Goal: Task Accomplishment & Management: Complete application form

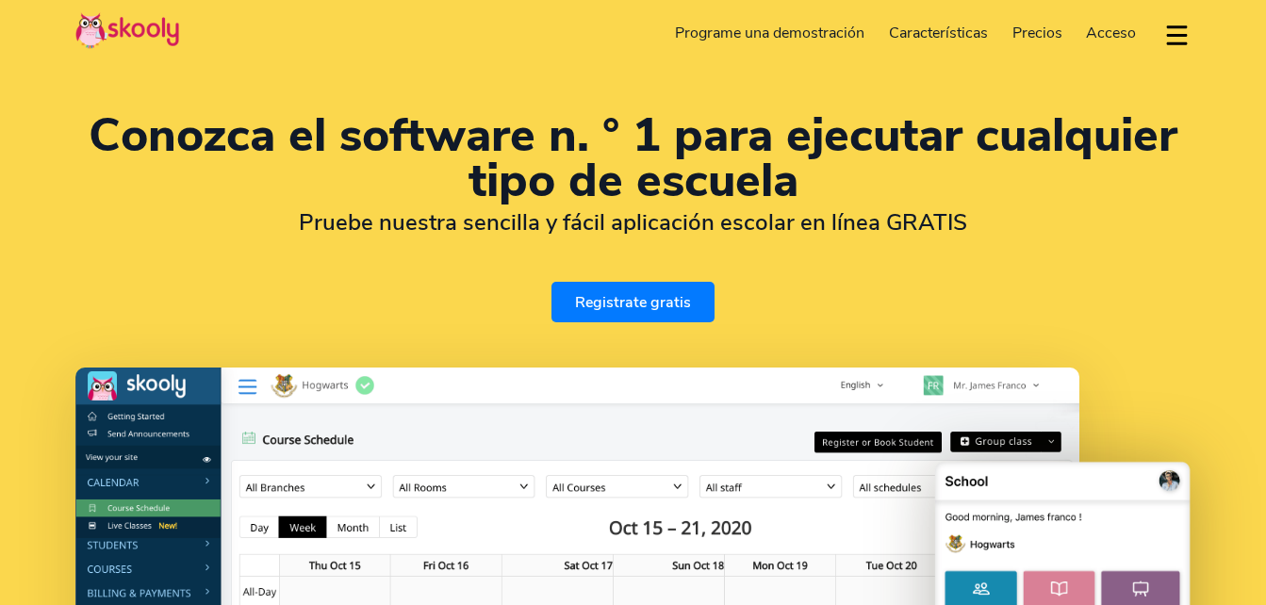
select select "es"
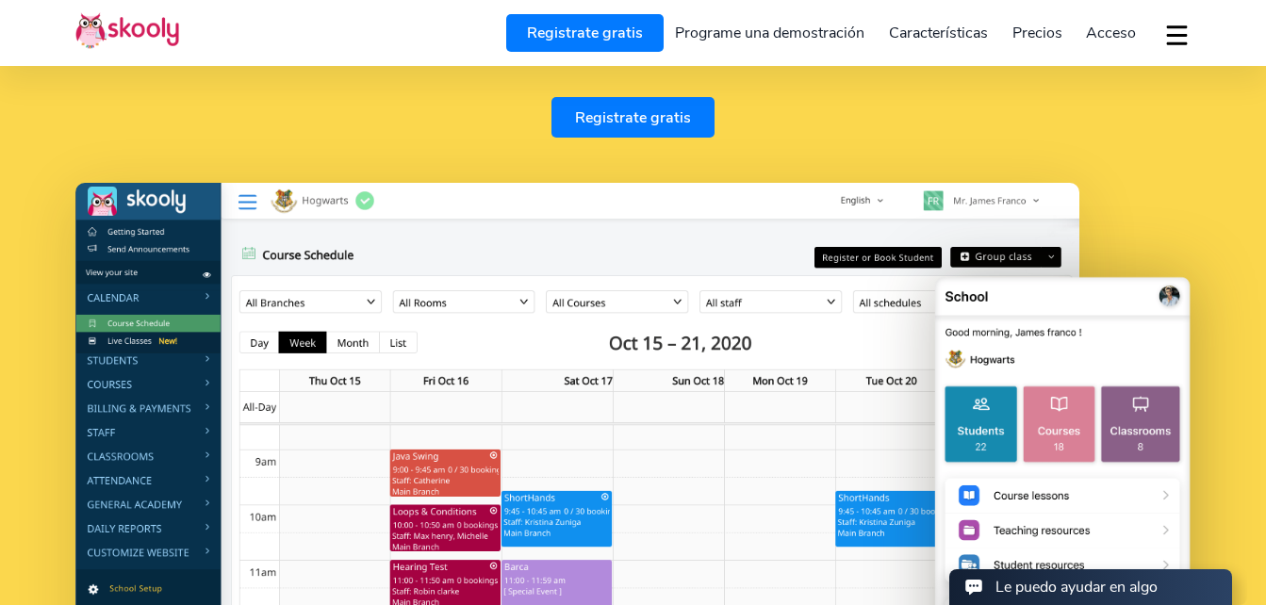
scroll to position [204, 0]
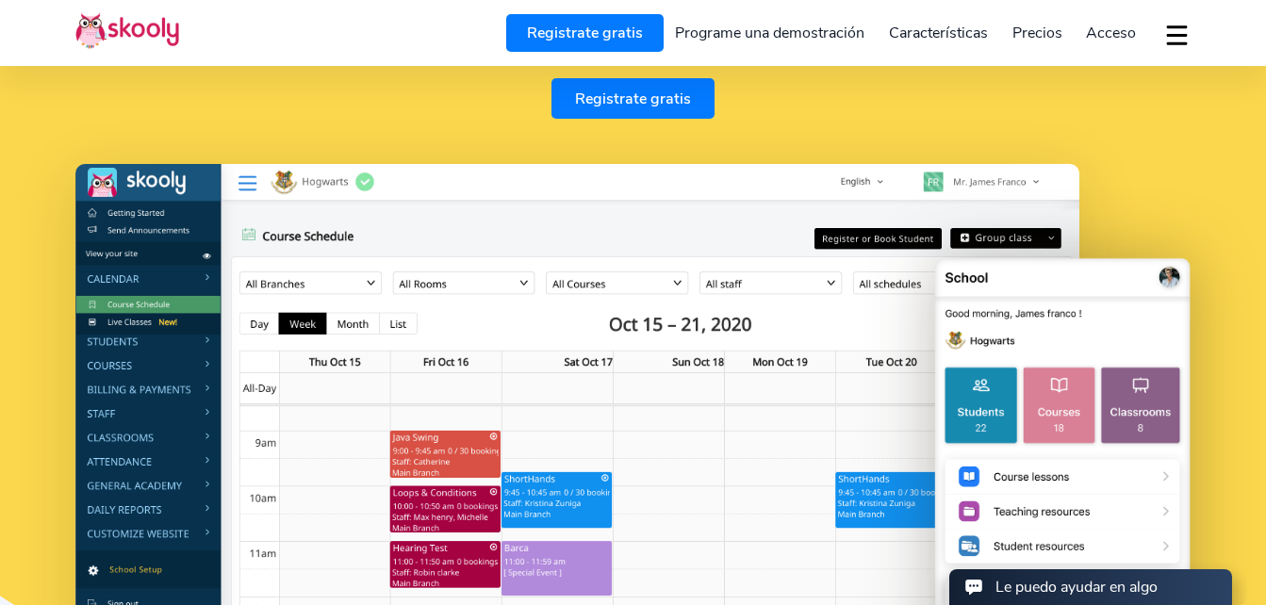
select select "52"
select select "[GEOGRAPHIC_DATA]"
select select "[GEOGRAPHIC_DATA]/[GEOGRAPHIC_DATA]"
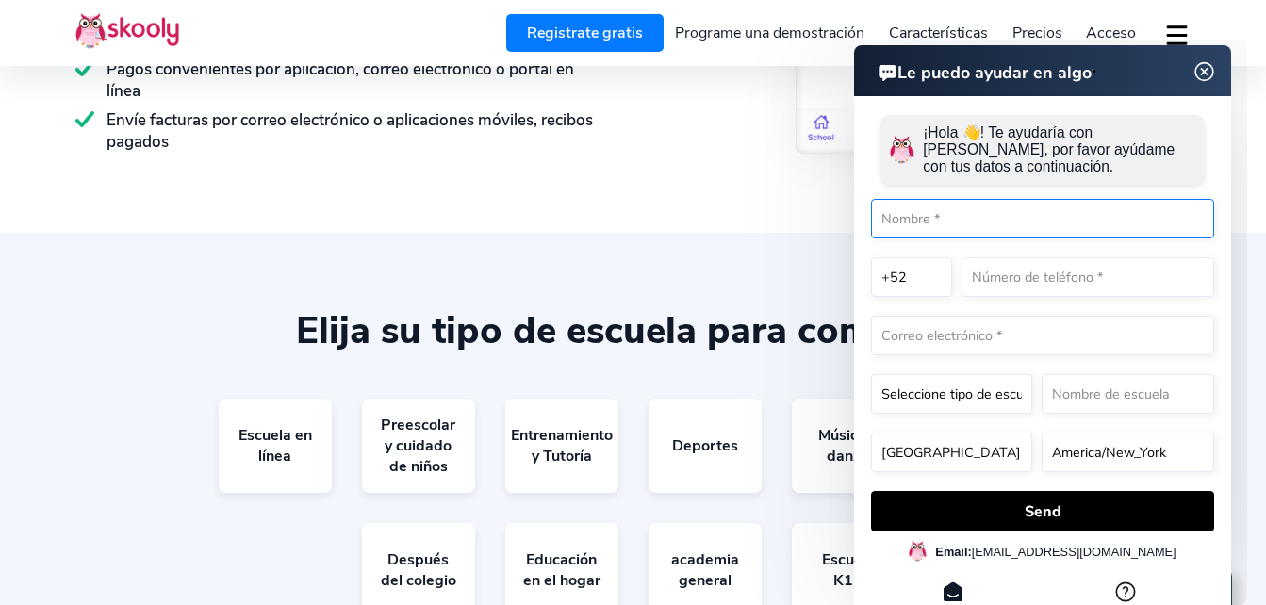
scroll to position [3329, 0]
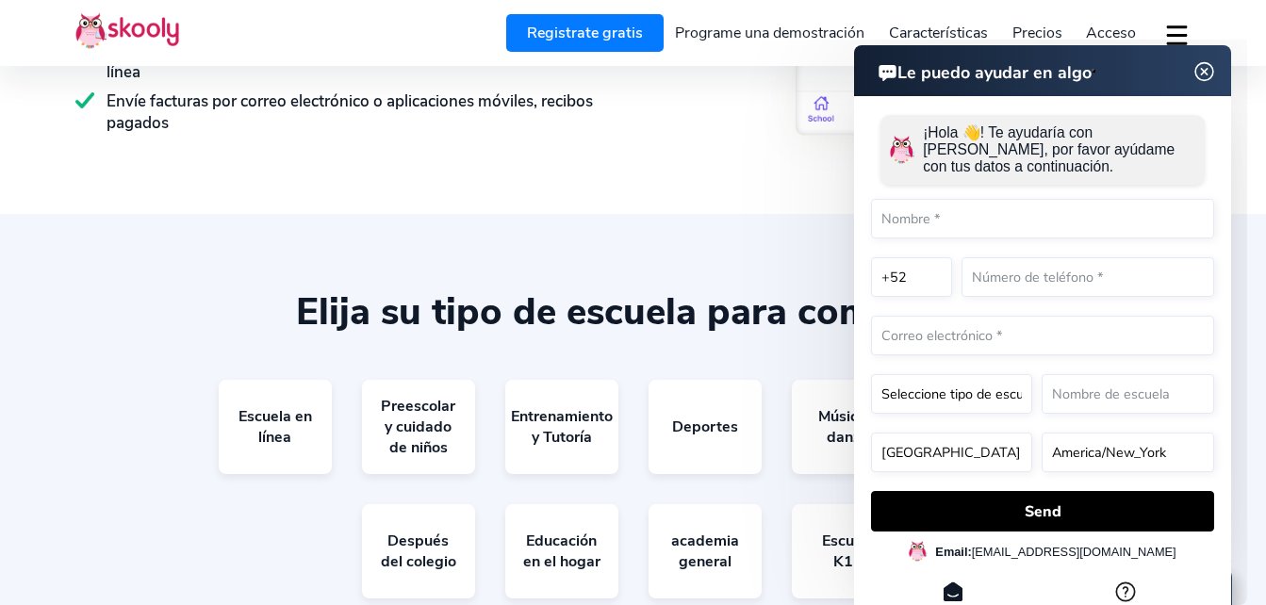
click at [1208, 69] on img at bounding box center [1205, 72] width 36 height 24
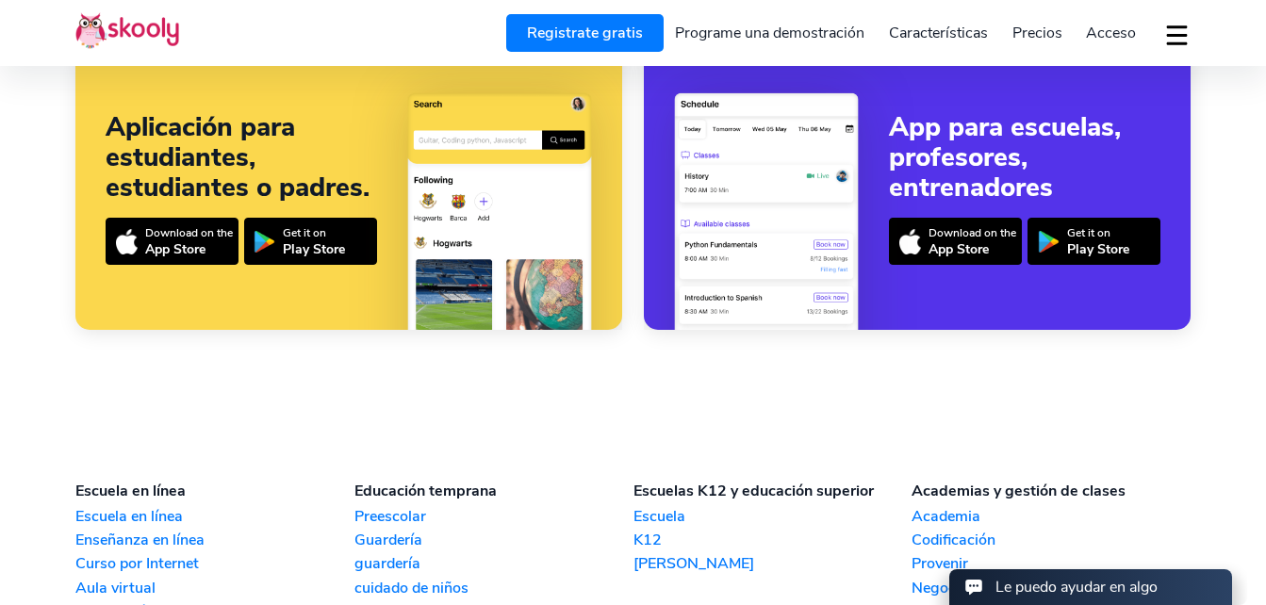
scroll to position [4170, 0]
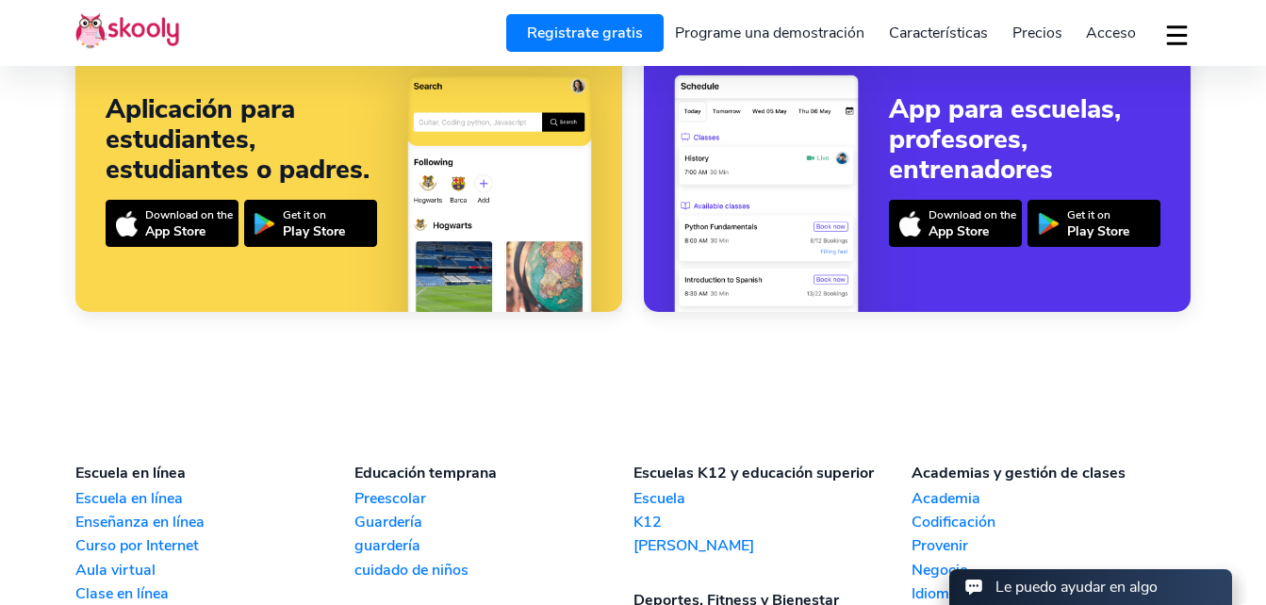
click at [1065, 590] on div "Le puedo ayudar en algo" at bounding box center [1077, 587] width 162 height 21
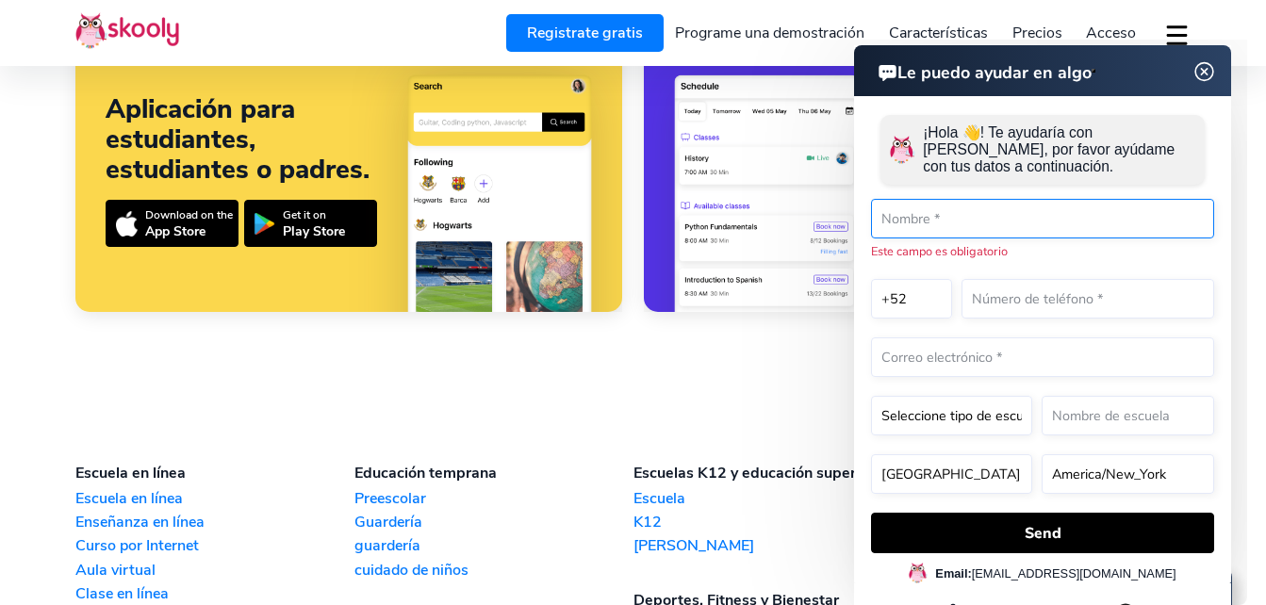
click at [915, 208] on input "text" at bounding box center [1042, 219] width 343 height 40
type input "[PERSON_NAME] [PERSON_NAME]"
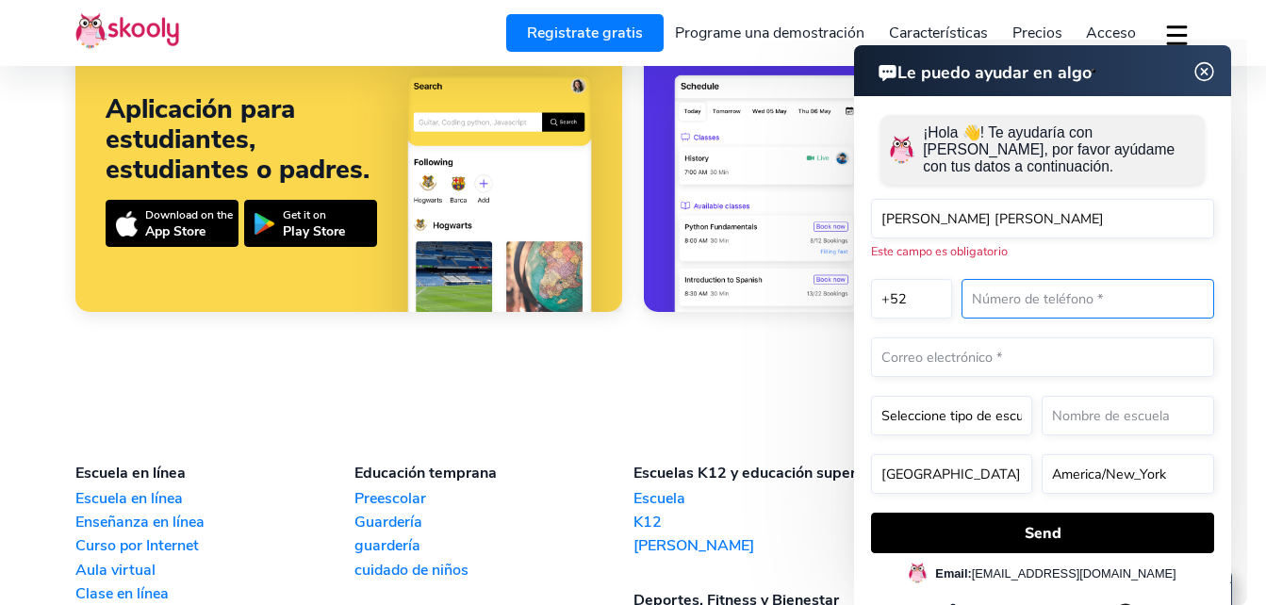
type input "5612816583"
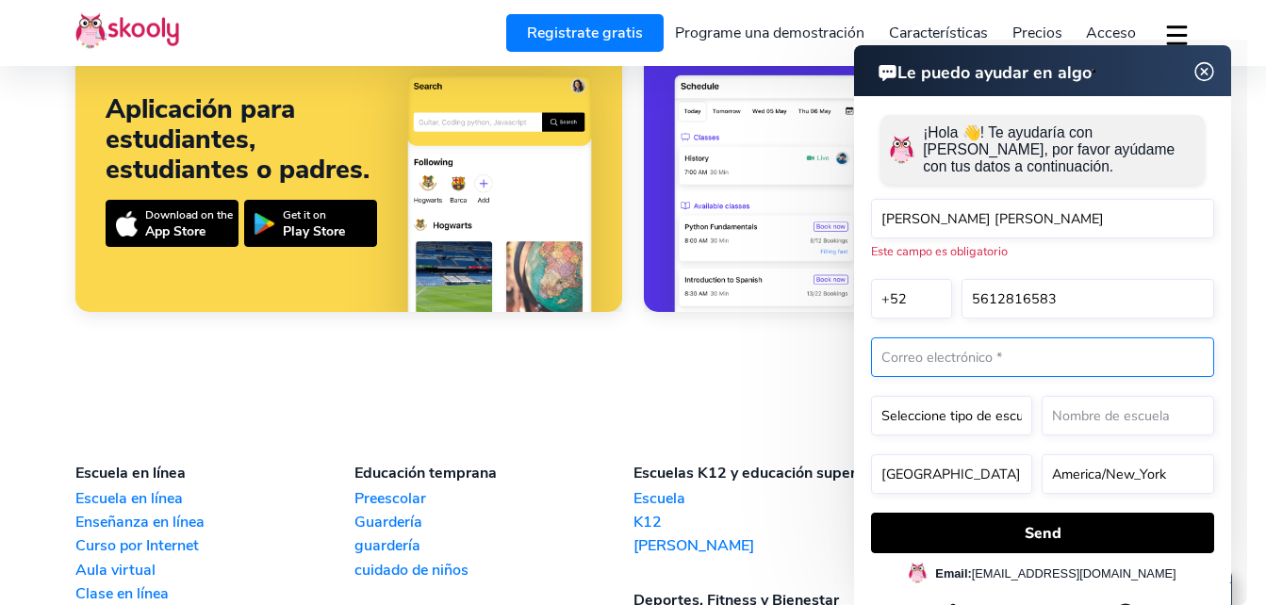
type input "[PERSON_NAME][EMAIL_ADDRESS][DOMAIN_NAME]"
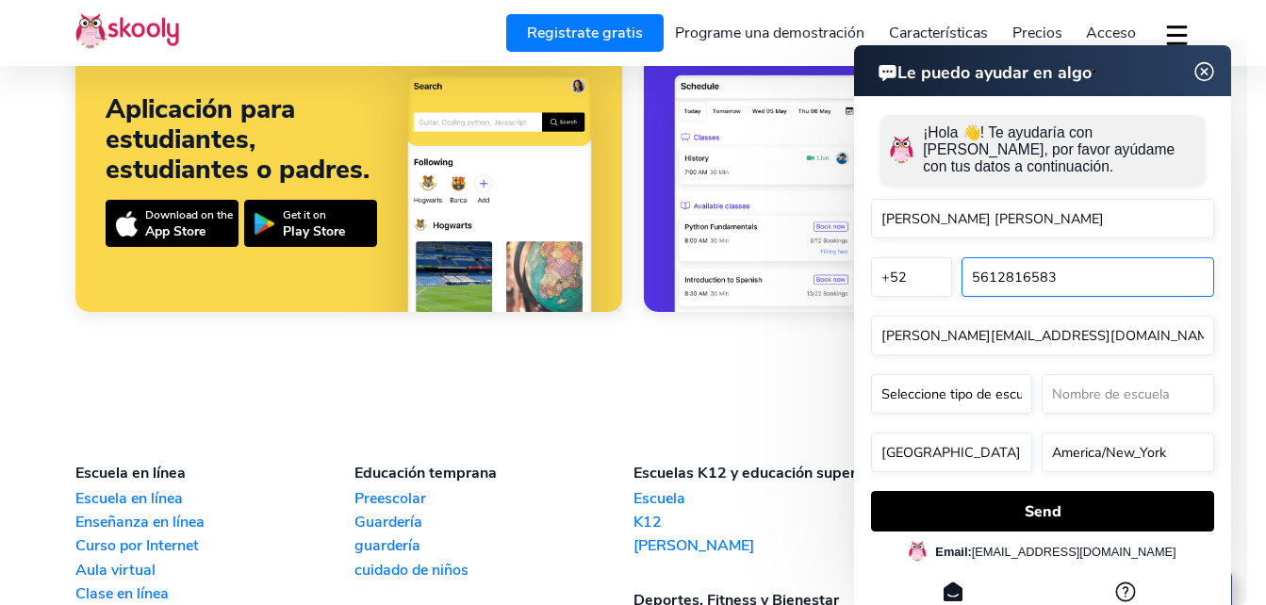
drag, startPoint x: 1068, startPoint y: 274, endPoint x: 912, endPoint y: 284, distance: 156.8
click at [912, 284] on div "+1 +7 +20 +27 +30 +31 +32 +33 +34 +36 +39 +40 +41 +43 +44 +45 +46 +47 +48 +49 +…" at bounding box center [1042, 277] width 343 height 40
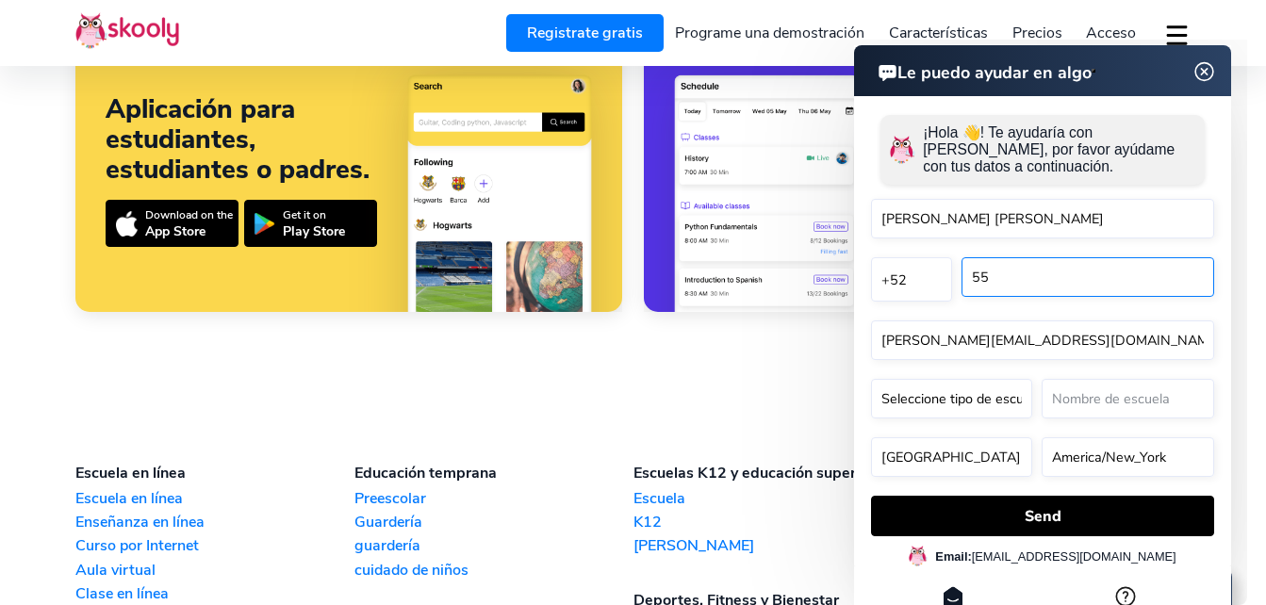
type input "5569314423"
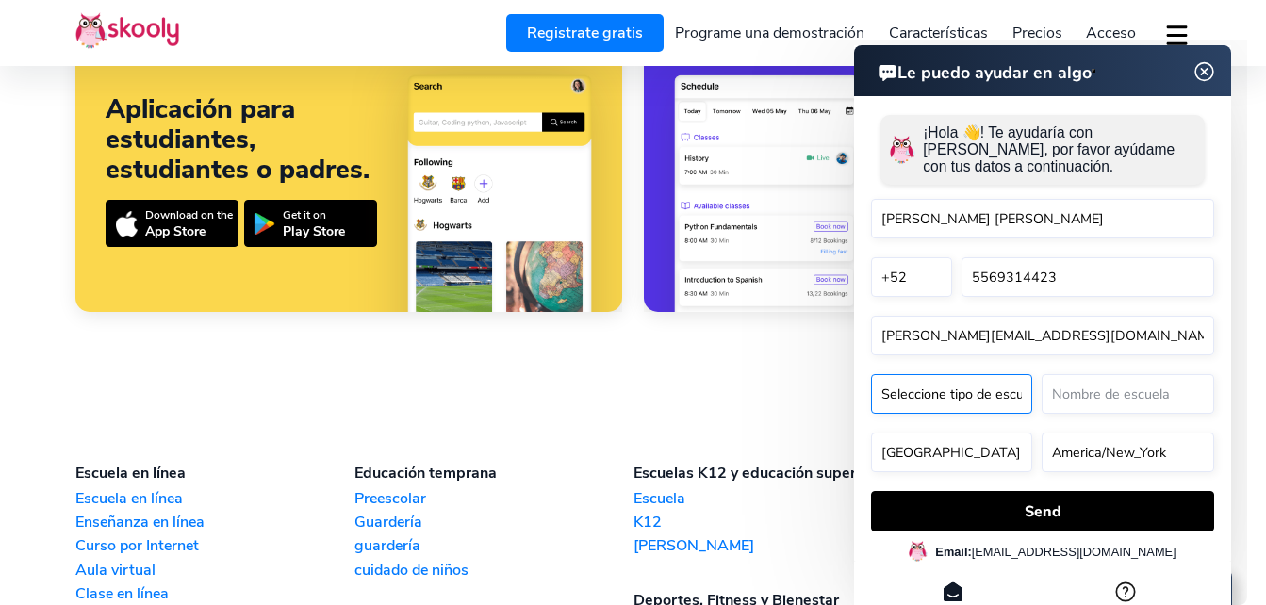
click at [1004, 397] on select "Seleccione tipo de escuela* Preschool Childcare K12 or primary school Academy O…" at bounding box center [951, 394] width 161 height 40
select select "Music school"
click at [871, 374] on select "Seleccione tipo de escuela* Preschool Childcare K12 or primary school Academy O…" at bounding box center [951, 394] width 161 height 40
click at [1091, 392] on input "text" at bounding box center [1128, 394] width 173 height 40
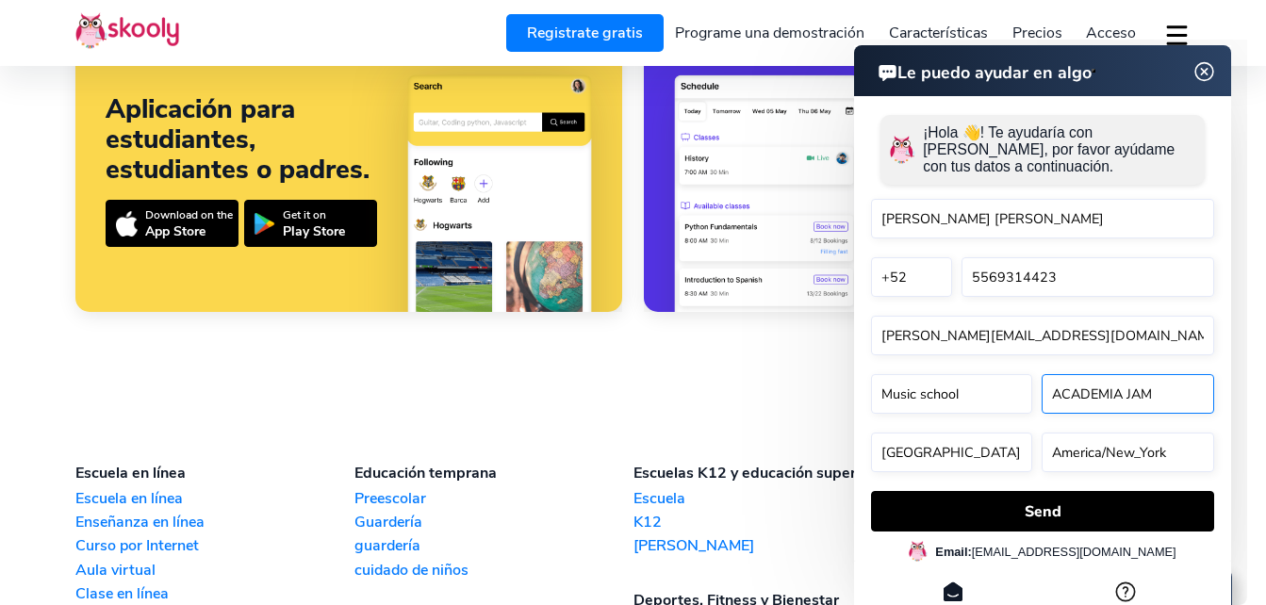
type input "ACADEMIA JAM"
click at [1107, 452] on select "[GEOGRAPHIC_DATA]/New_York [GEOGRAPHIC_DATA]/[GEOGRAPHIC_DATA] [GEOGRAPHIC_DATA…" at bounding box center [1128, 453] width 173 height 40
click at [1042, 433] on select "[GEOGRAPHIC_DATA]/New_York [GEOGRAPHIC_DATA]/[GEOGRAPHIC_DATA] [GEOGRAPHIC_DATA…" at bounding box center [1128, 453] width 173 height 40
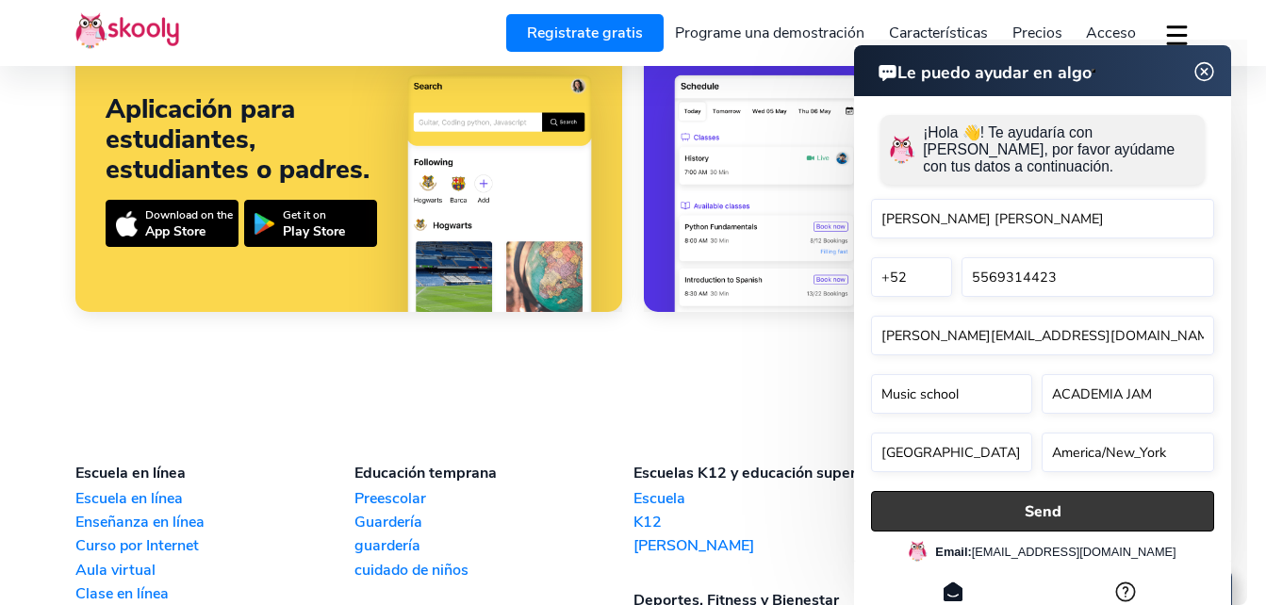
click at [1038, 529] on button "Send" at bounding box center [1042, 511] width 343 height 41
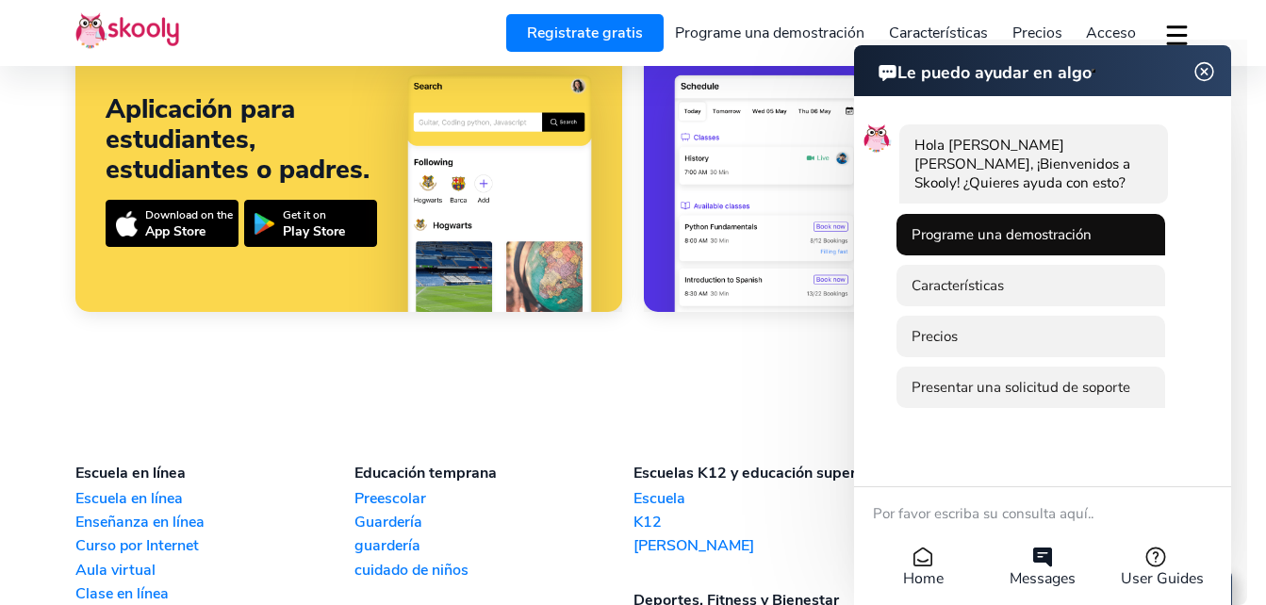
click at [1102, 226] on li "Programe una demostración" at bounding box center [1031, 234] width 269 height 41
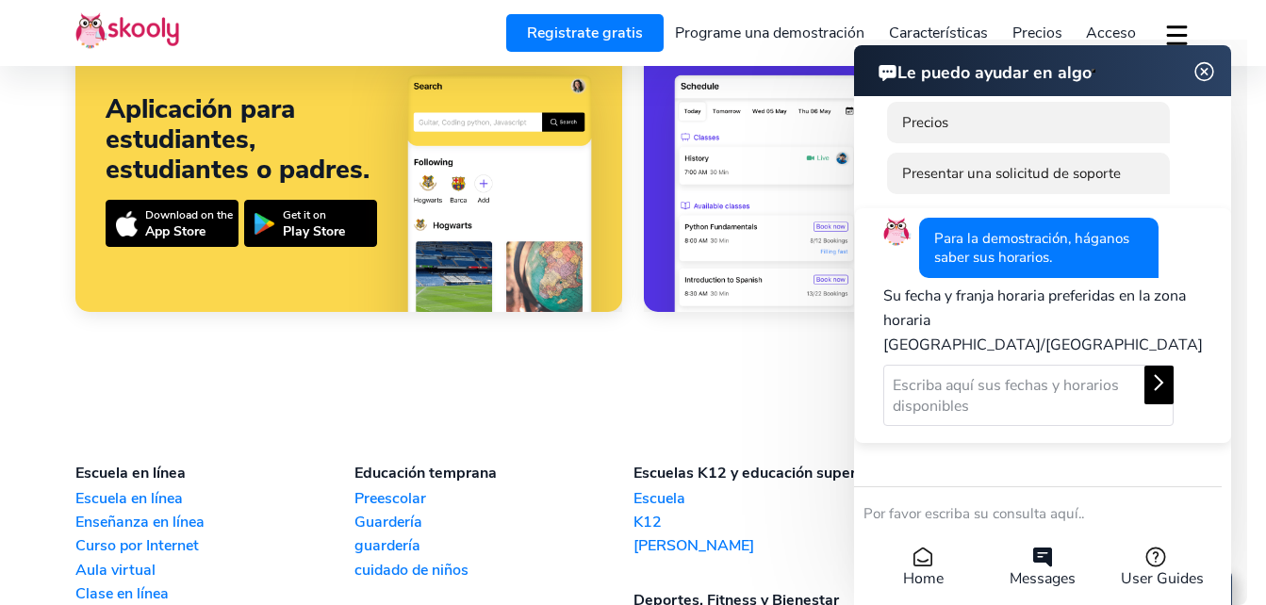
click at [1147, 371] on icon at bounding box center [1158, 382] width 23 height 23
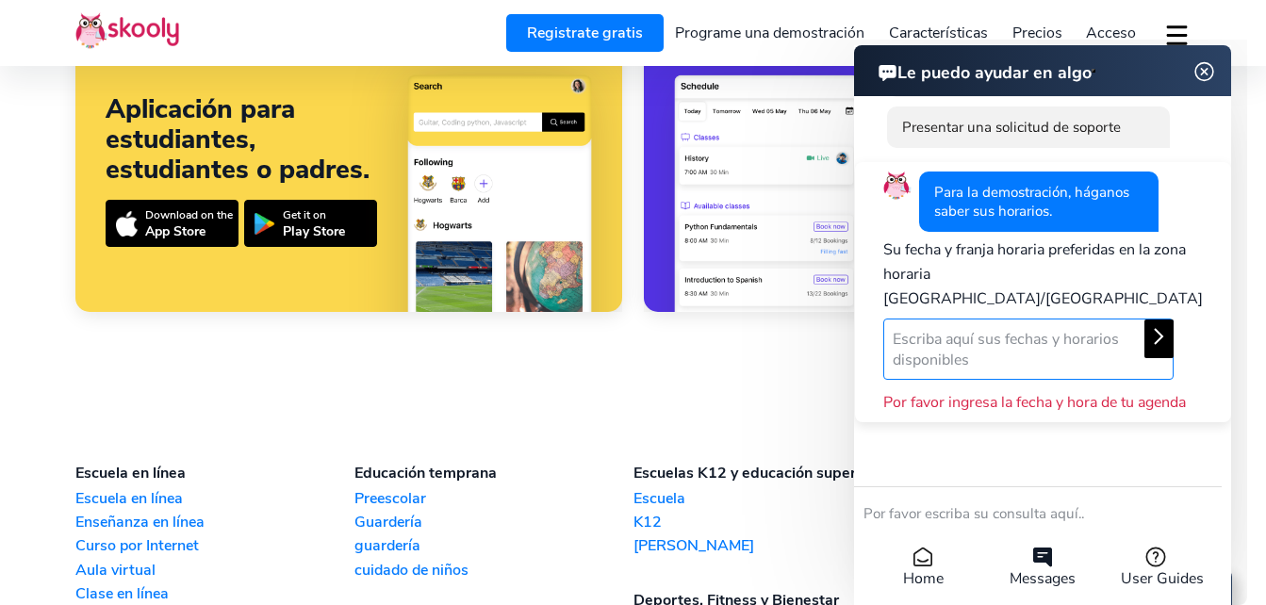
click at [988, 344] on textarea at bounding box center [1028, 349] width 290 height 61
type textarea "[DATE] 10:00am"
click at [1147, 325] on icon at bounding box center [1158, 336] width 23 height 23
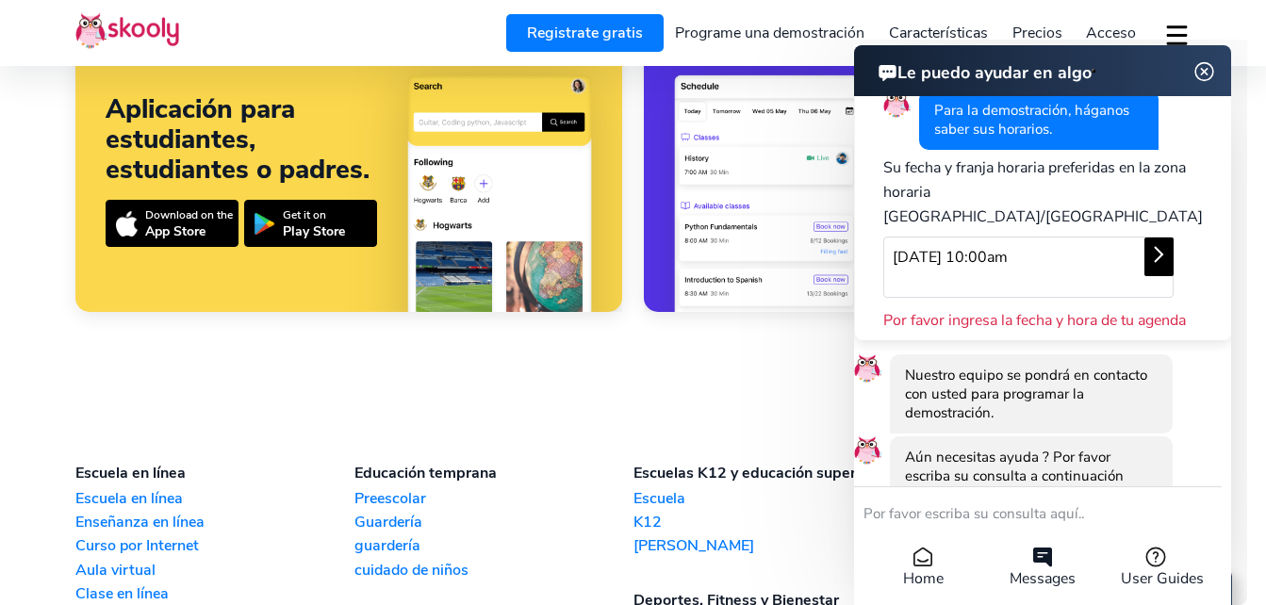
scroll to position [496, 0]
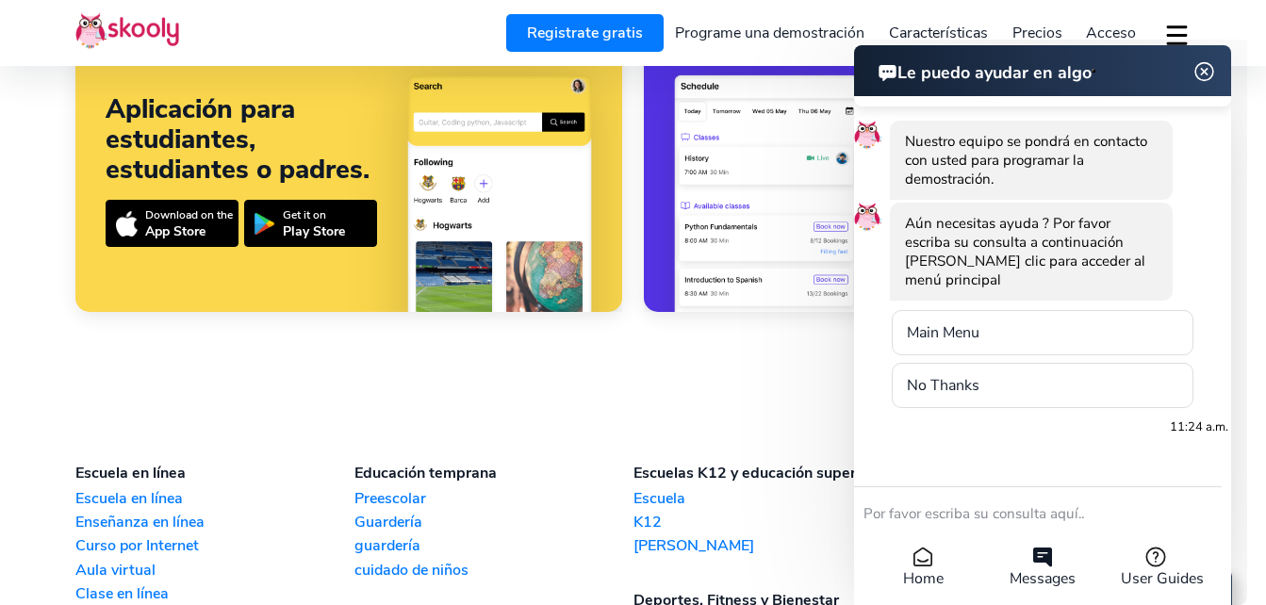
click at [1208, 66] on img at bounding box center [1205, 72] width 36 height 24
